Goal: Task Accomplishment & Management: Manage account settings

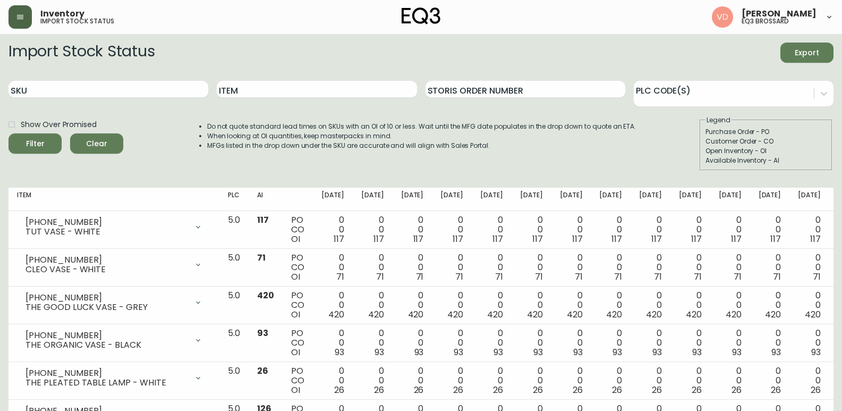
click at [18, 23] on button "button" at bounding box center [20, 16] width 23 height 23
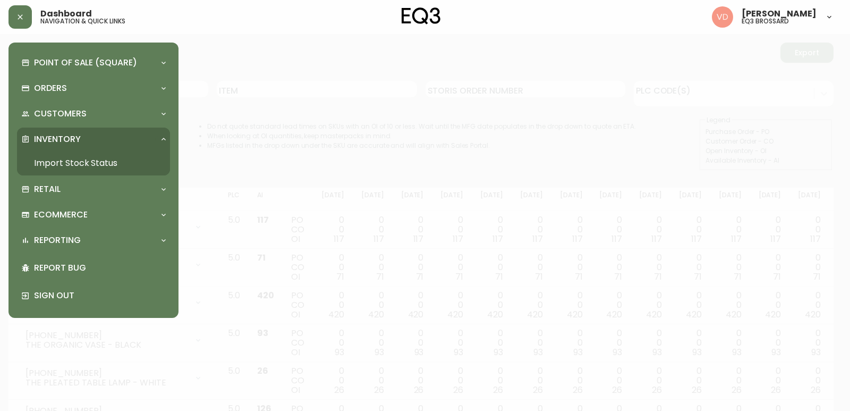
click at [58, 136] on p "Inventory" at bounding box center [57, 139] width 47 height 12
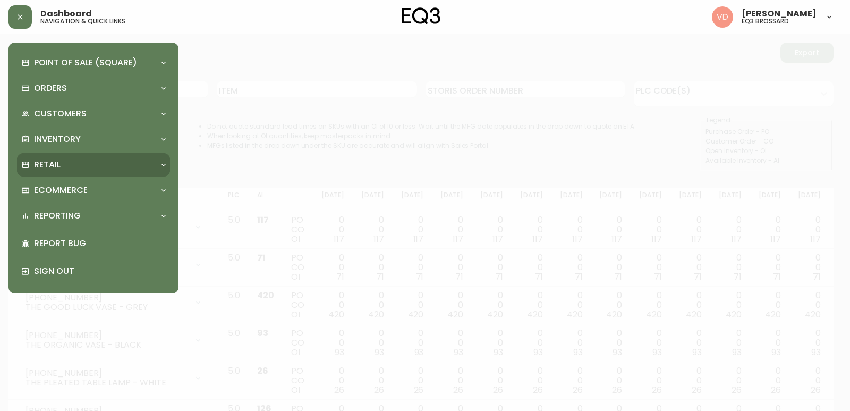
click at [62, 164] on div "Retail" at bounding box center [88, 165] width 134 height 12
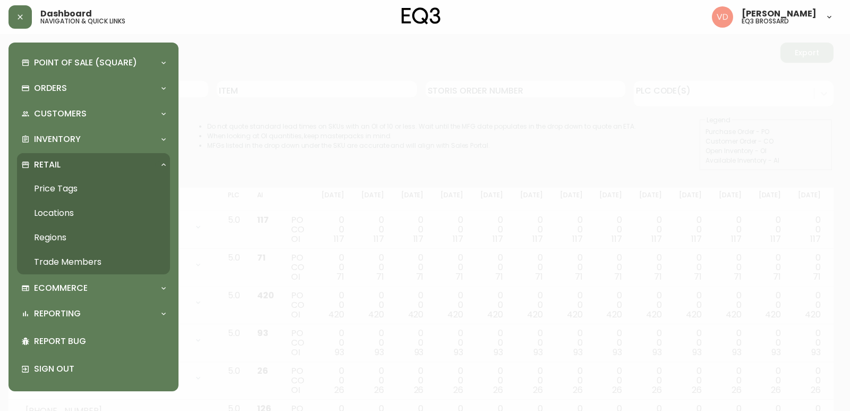
click at [75, 263] on link "Trade Members" at bounding box center [93, 262] width 153 height 24
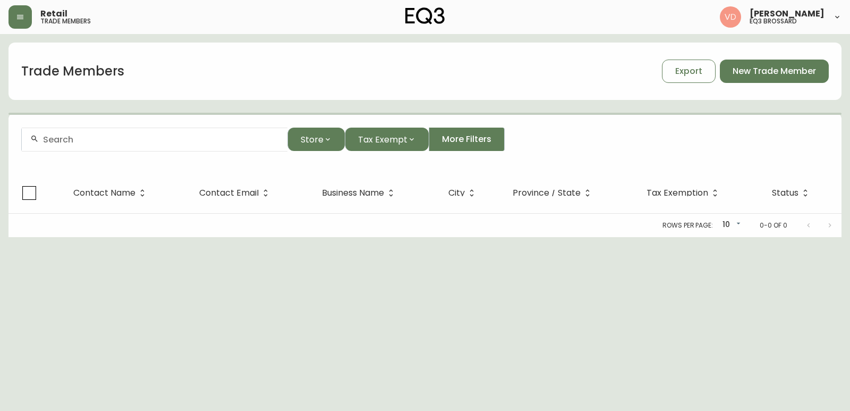
click at [101, 139] on input "text" at bounding box center [161, 139] width 236 height 10
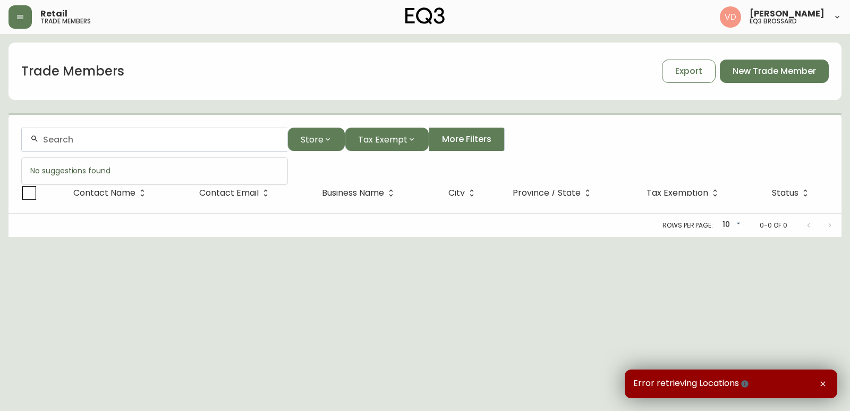
paste input "[EMAIL_ADDRESS][PERSON_NAME][DOMAIN_NAME]"
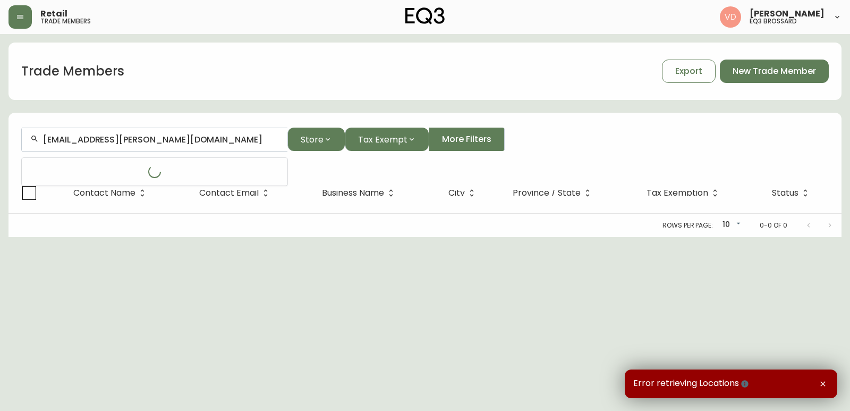
type input "[EMAIL_ADDRESS][PERSON_NAME][DOMAIN_NAME]"
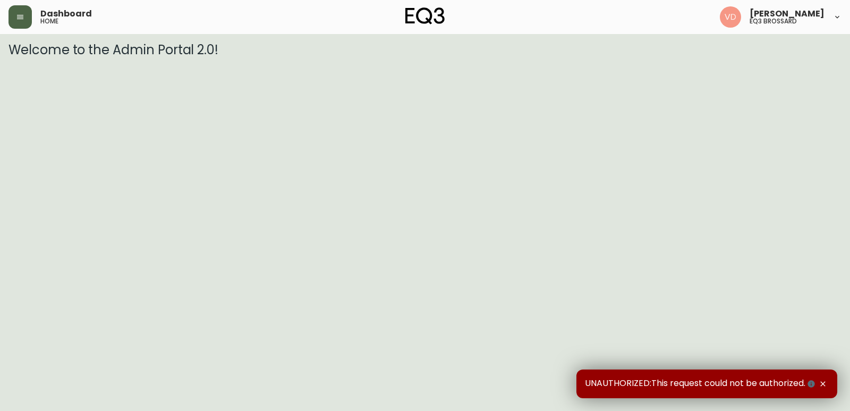
click at [18, 19] on icon "button" at bounding box center [20, 17] width 6 height 4
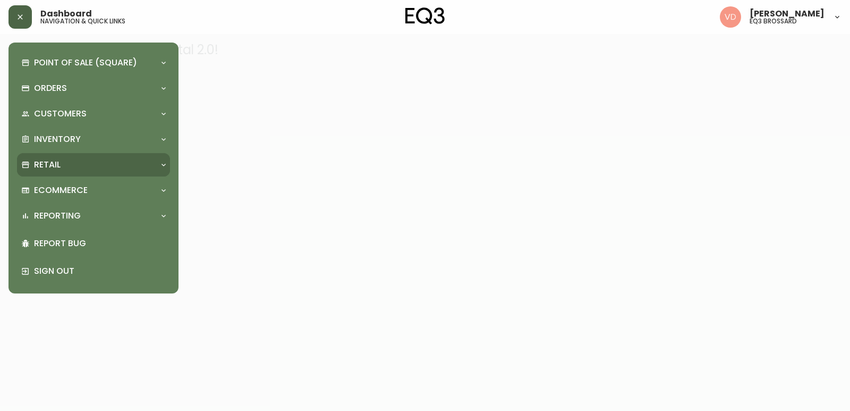
click at [68, 161] on div "Retail" at bounding box center [88, 165] width 134 height 12
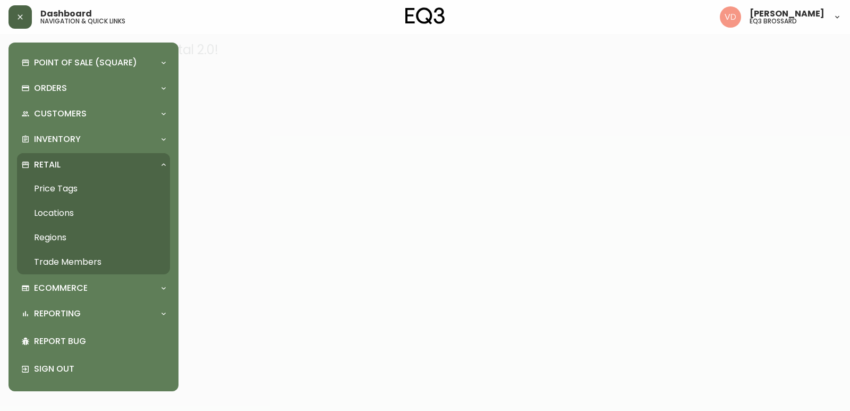
click at [45, 257] on link "Trade Members" at bounding box center [93, 262] width 153 height 24
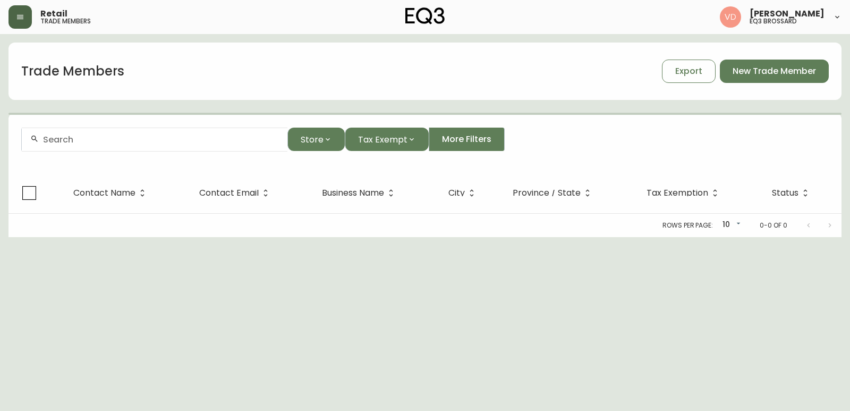
click at [96, 139] on input "text" at bounding box center [161, 139] width 236 height 10
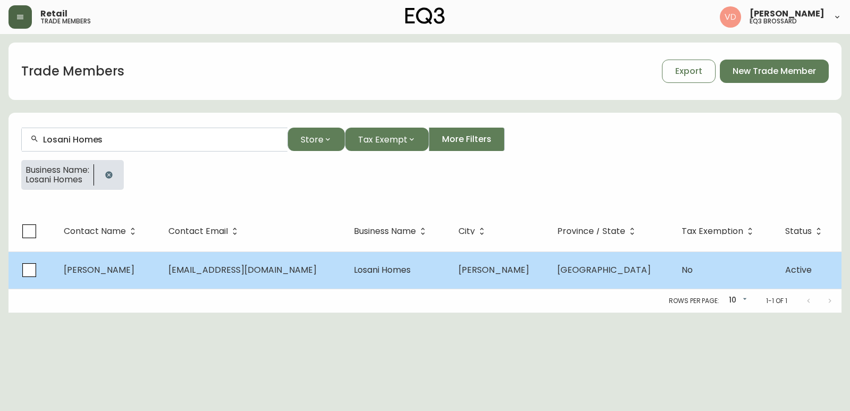
type input "Losani Homes"
click at [390, 275] on span "Losani Homes" at bounding box center [382, 270] width 57 height 12
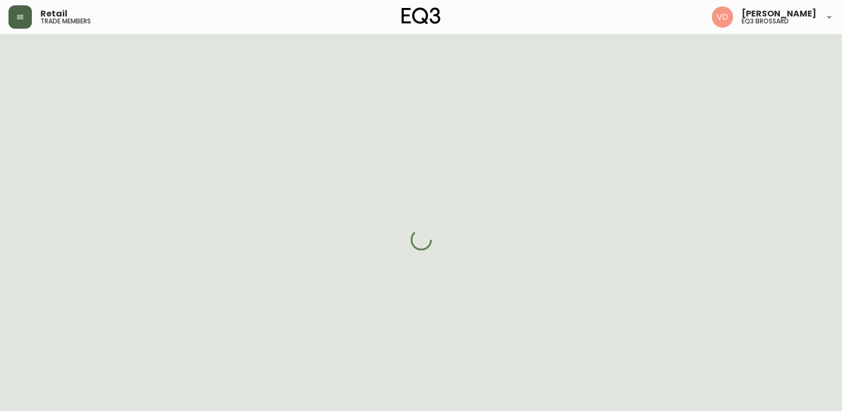
select select "ON"
select select "CA"
select select "CA_EN"
select select "Other"
select select "cjw10z96q005b6gs00r6w7pwt"
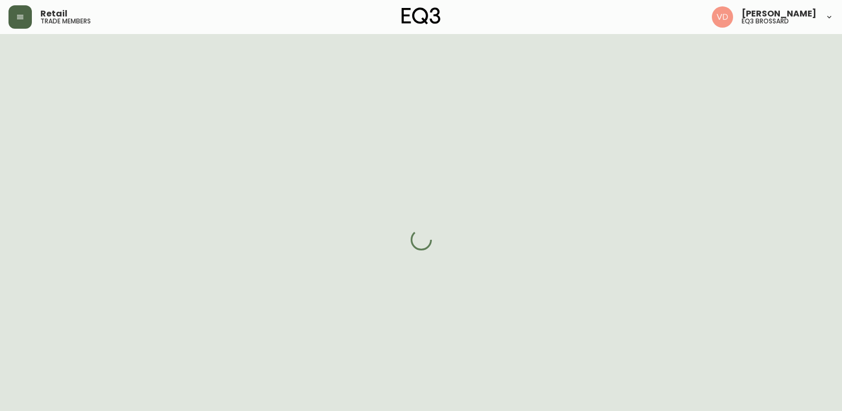
select select "false"
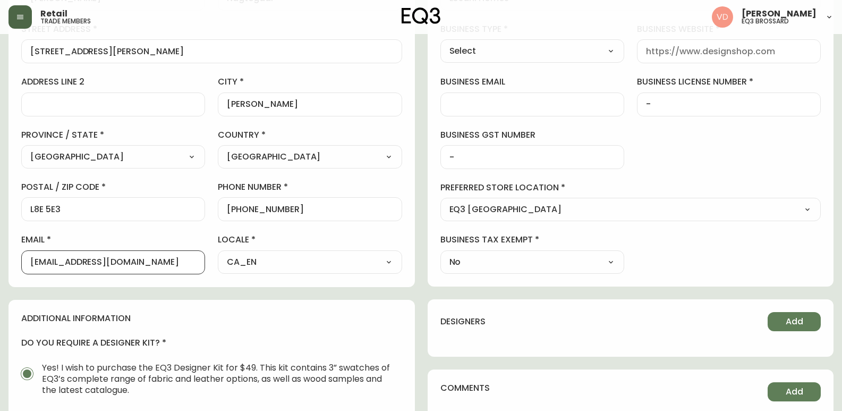
scroll to position [1, 0]
drag, startPoint x: 178, startPoint y: 258, endPoint x: 0, endPoint y: 268, distance: 178.3
click at [0, 268] on main "Frances Nagtegaal Delete Save active contact information first name Frances las…" at bounding box center [421, 251] width 842 height 860
paste input "agoulding"
type input "agoulding@losanihomes.com"
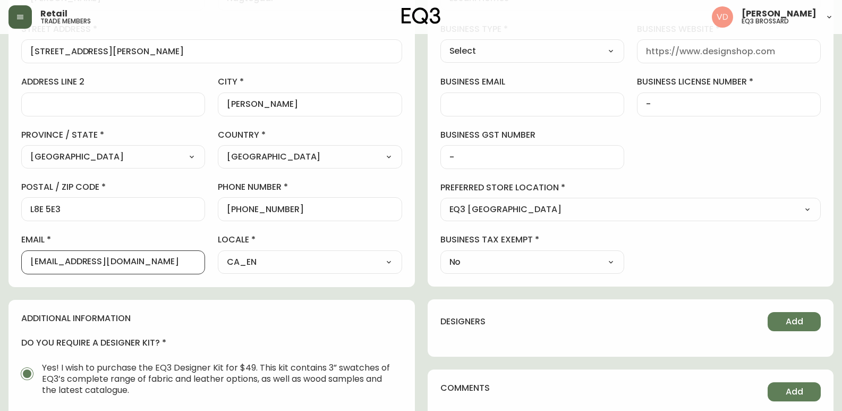
scroll to position [0, 0]
click at [111, 289] on div "contact information first name Frances last name Nagtegaal street address 430 M…" at bounding box center [212, 307] width 407 height 748
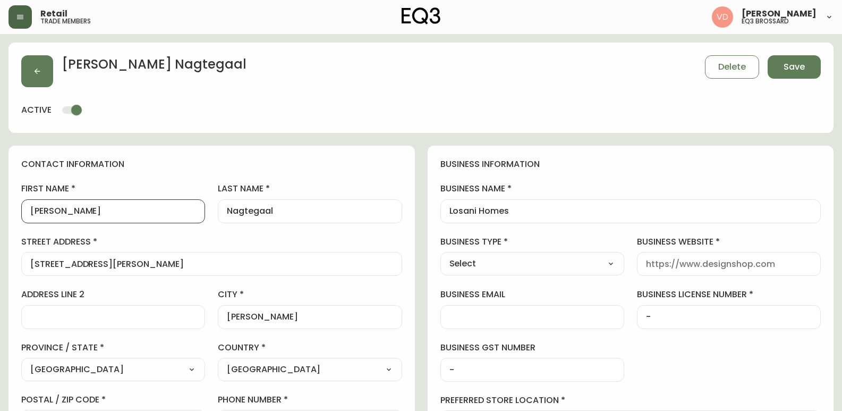
drag, startPoint x: 103, startPoint y: 212, endPoint x: 0, endPoint y: 215, distance: 103.2
paste input "Ashley"
type input "Ashley"
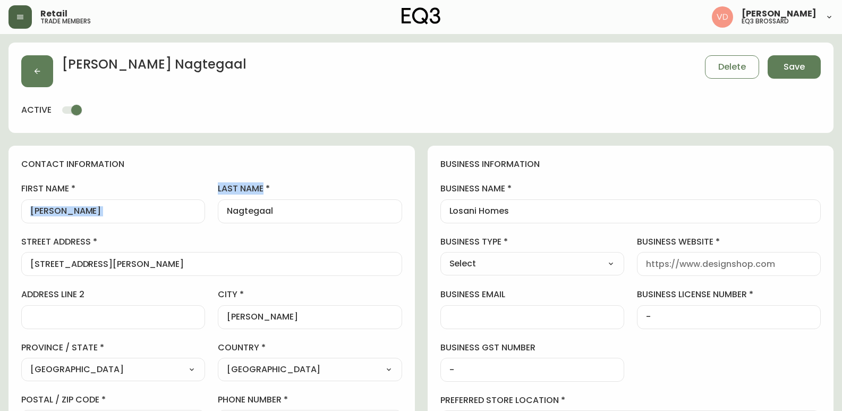
drag, startPoint x: 305, startPoint y: 221, endPoint x: 146, endPoint y: 207, distance: 159.5
click at [146, 207] on div "first name Ashley last name Nagtegaal street address 430 McNeilly Road address …" at bounding box center [211, 334] width 381 height 303
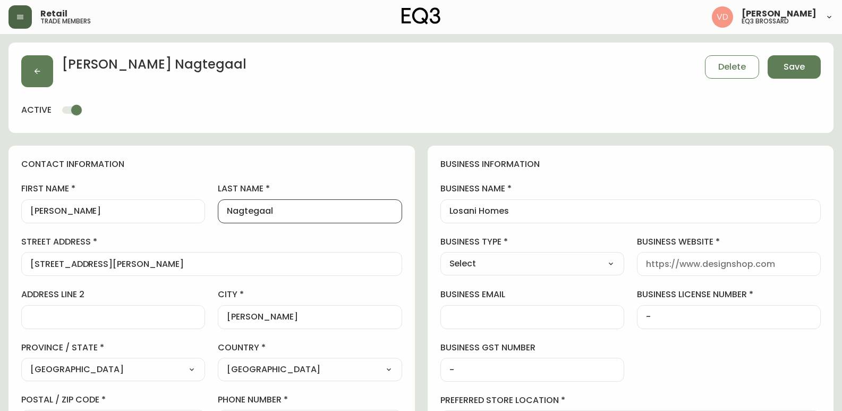
drag, startPoint x: 273, startPoint y: 213, endPoint x: 80, endPoint y: 210, distance: 192.9
click at [80, 210] on div "first name Ashley last name Nagtegaal street address 430 McNeilly Road address …" at bounding box center [211, 334] width 381 height 303
paste input "Goulding"
type input "Goulding"
click at [291, 157] on div "contact information first name Ashley last name Goulding street address 430 McN…" at bounding box center [212, 323] width 407 height 354
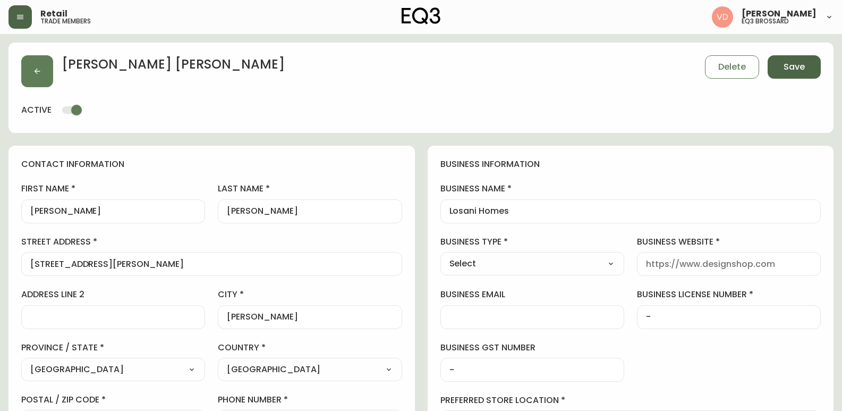
click at [795, 71] on span "Save" at bounding box center [794, 67] width 21 height 12
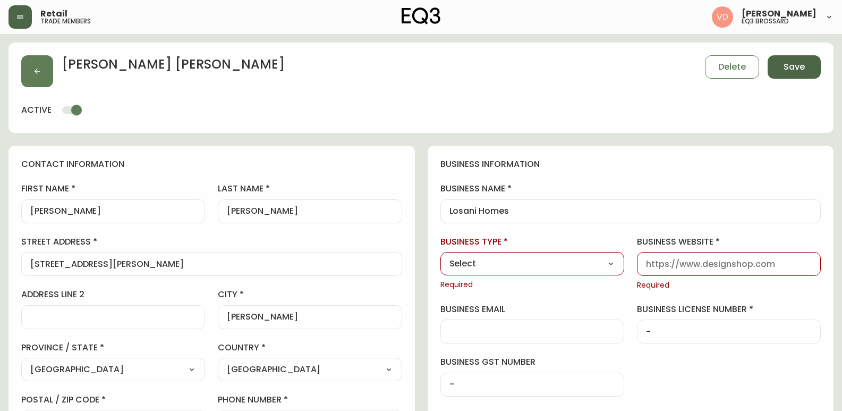
click at [794, 72] on span "Save" at bounding box center [794, 67] width 21 height 12
click at [588, 259] on select "Select Interior Designer Architect Home Builder Contractor Real Estate Agent Ho…" at bounding box center [533, 264] width 184 height 16
select select "Interior Designer"
click at [441, 256] on select "Select Interior Designer Architect Home Builder Contractor Real Estate Agent Ho…" at bounding box center [533, 264] width 184 height 16
type input "Interior Designer"
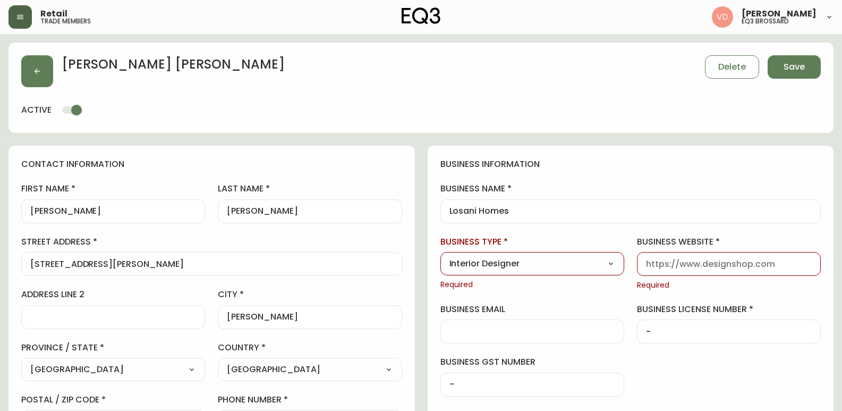
click at [575, 89] on div "Ashley Goulding Delete Save active" at bounding box center [421, 88] width 825 height 90
click at [797, 71] on span "Save" at bounding box center [794, 67] width 21 height 12
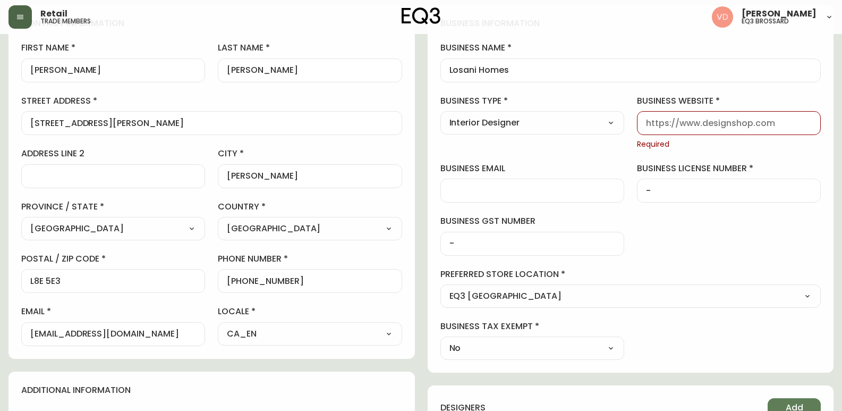
scroll to position [159, 0]
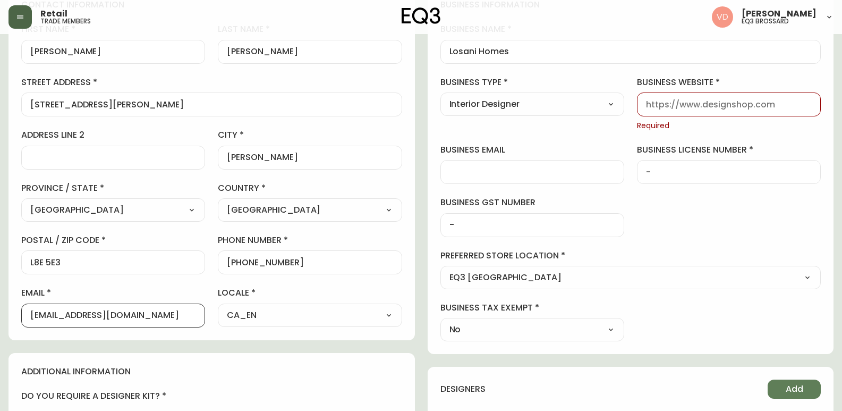
drag, startPoint x: 181, startPoint y: 315, endPoint x: 0, endPoint y: 313, distance: 181.2
click at [0, 313] on main "Ashley Goulding Delete Save active contact information first name Ashley last n…" at bounding box center [421, 305] width 842 height 860
click at [518, 172] on input "business email" at bounding box center [533, 172] width 166 height 10
paste input "agoulding@losanihomes.com"
type input "agoulding@losanihomes.com"
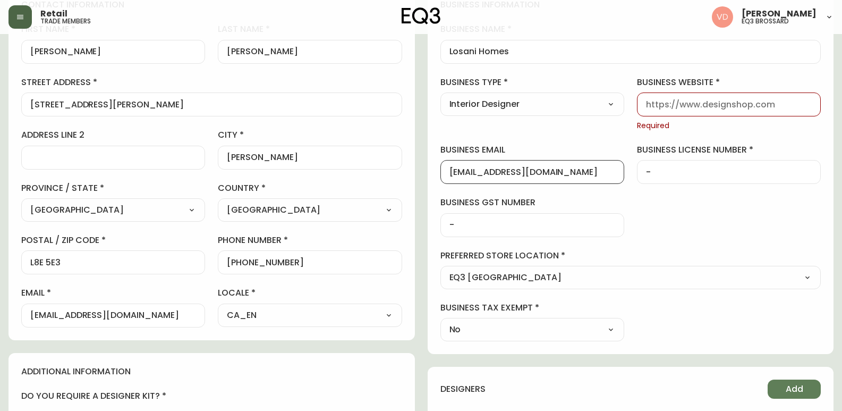
click at [641, 202] on div "business information business name Losani Homes business type Interior Designer…" at bounding box center [631, 170] width 407 height 368
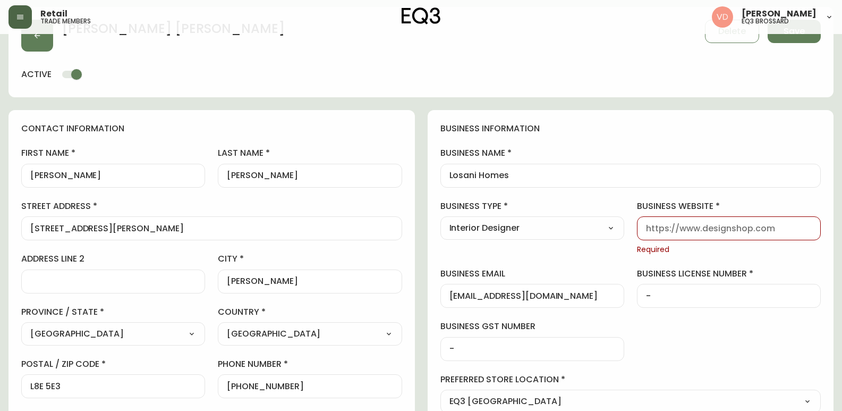
scroll to position [0, 0]
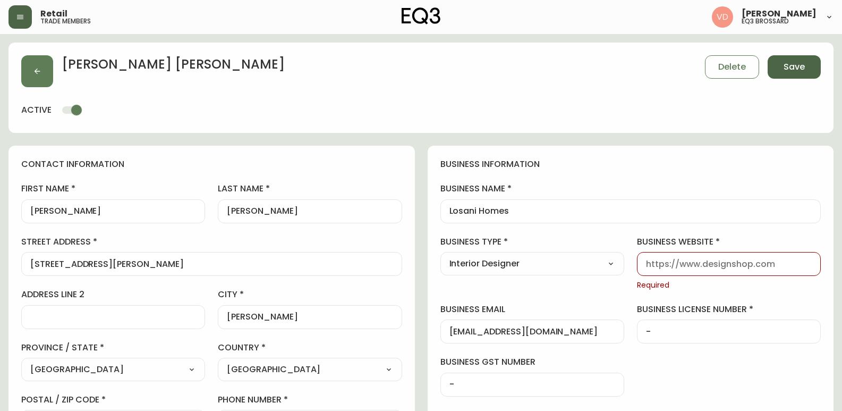
click at [800, 69] on span "Save" at bounding box center [794, 67] width 21 height 12
paste input "https://losanihomes.com/"
click at [670, 261] on input "https://losanihomes.com/" at bounding box center [729, 264] width 166 height 10
type input "https://losanihomes.com/"
click at [795, 65] on span "Save" at bounding box center [794, 67] width 21 height 12
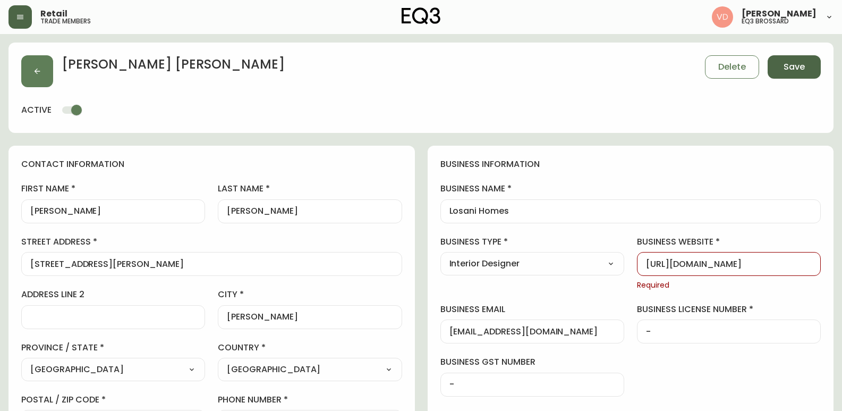
select select
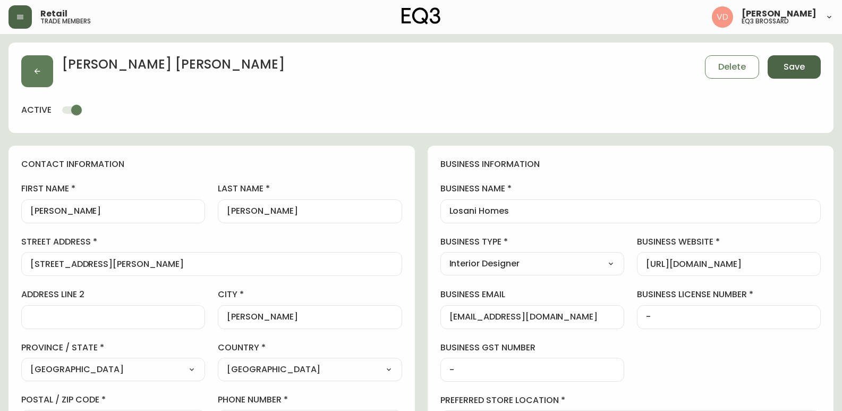
type input "Other"
select select "Other"
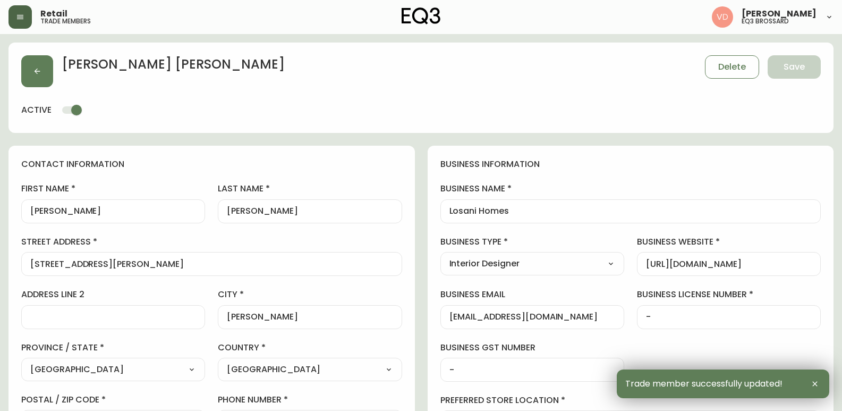
click at [474, 67] on div "Ashley Goulding Delete Save" at bounding box center [421, 71] width 800 height 32
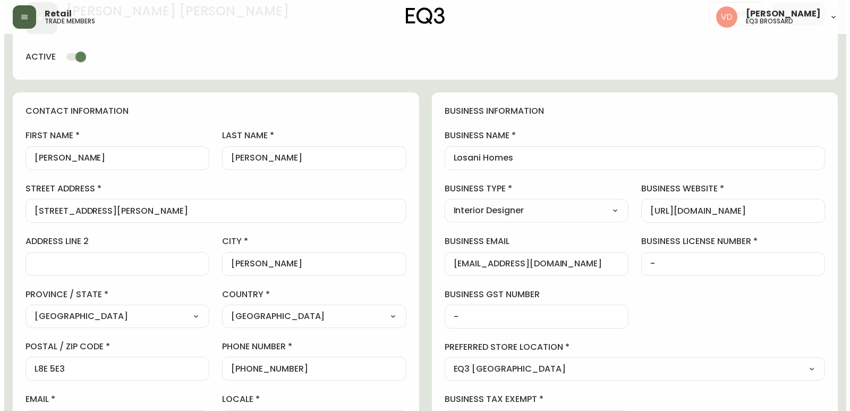
scroll to position [106, 0]
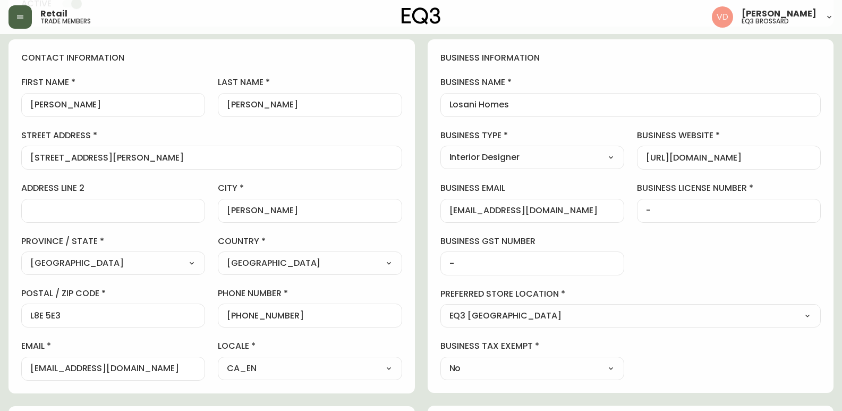
click at [22, 19] on icon "button" at bounding box center [20, 17] width 6 height 4
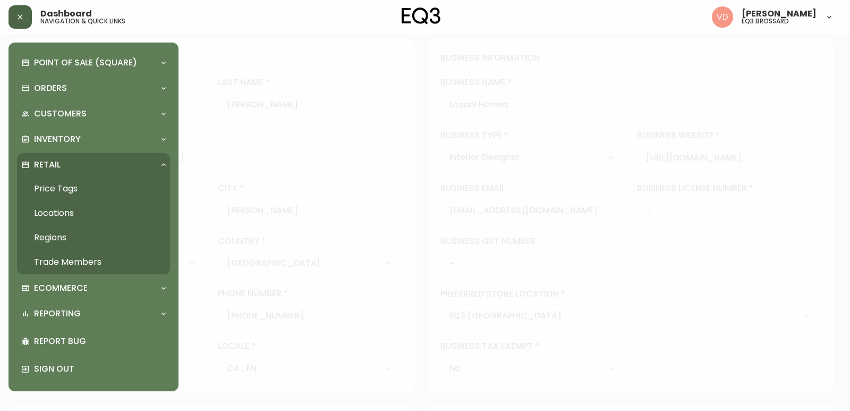
scroll to position [107, 0]
click at [76, 162] on div "Retail" at bounding box center [88, 165] width 134 height 12
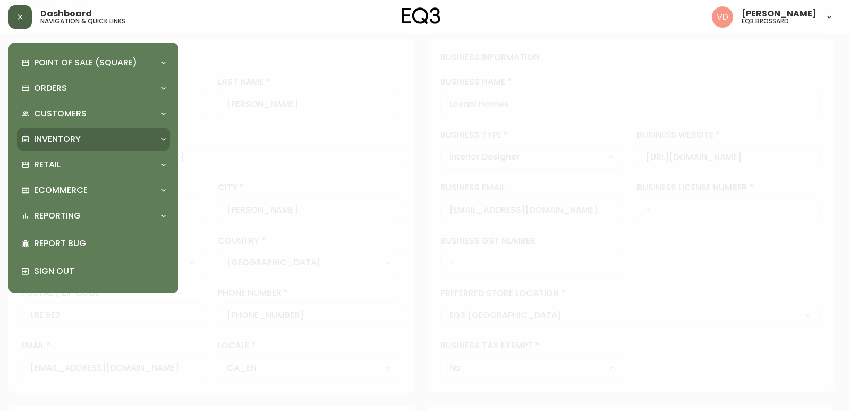
click at [79, 140] on p "Inventory" at bounding box center [57, 139] width 47 height 12
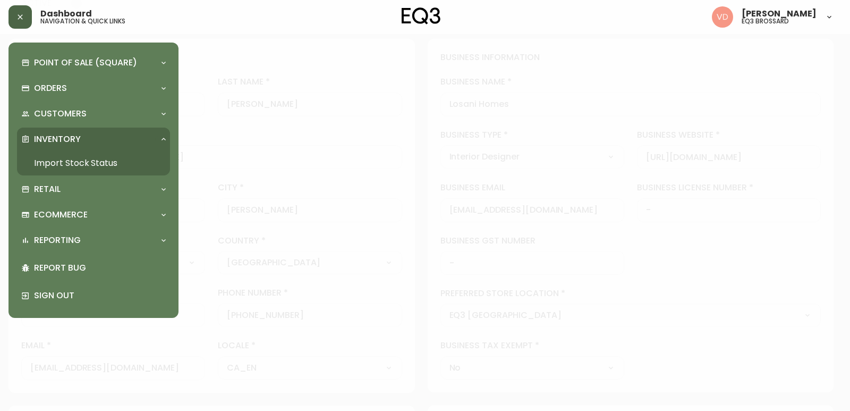
click at [79, 164] on link "Import Stock Status" at bounding box center [93, 163] width 153 height 24
